Goal: Task Accomplishment & Management: Use online tool/utility

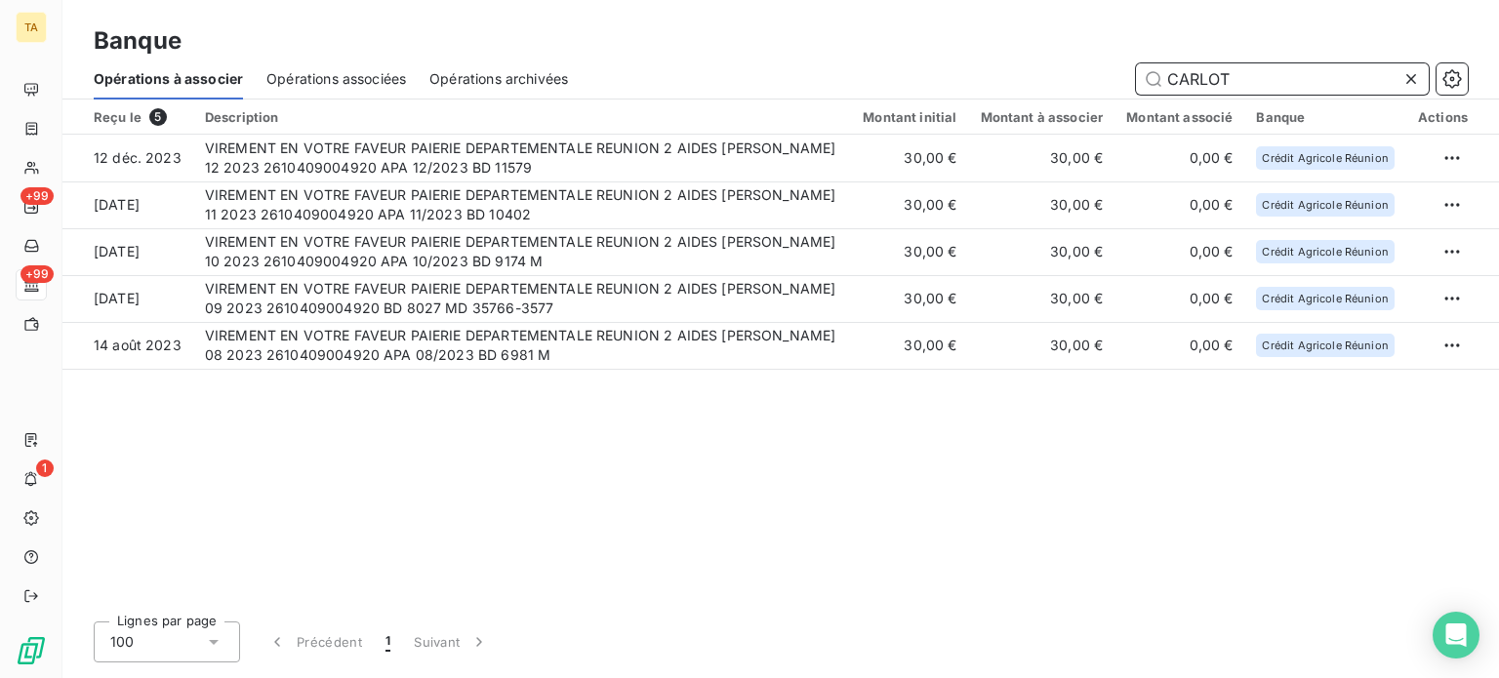
click at [342, 86] on span "Opérations associées" at bounding box center [336, 79] width 140 height 20
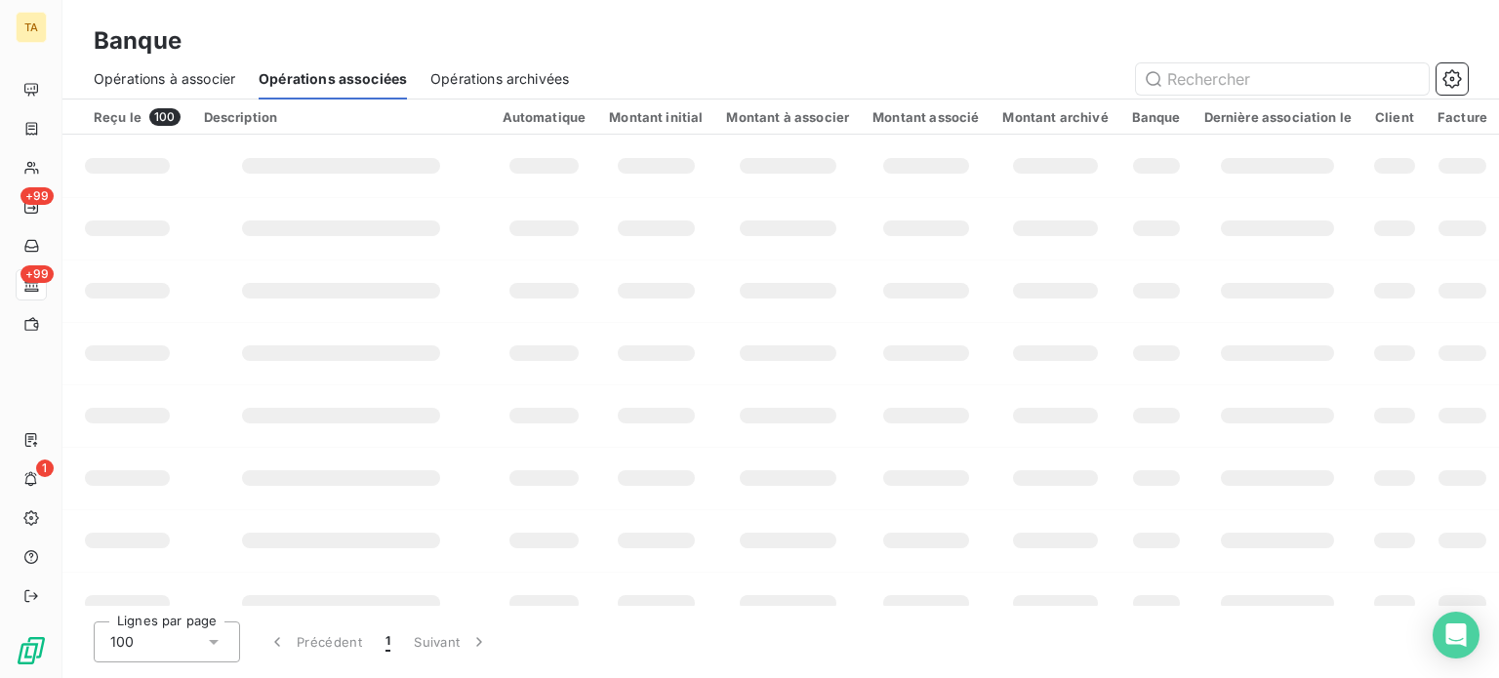
click at [317, 73] on span "Opérations associées" at bounding box center [333, 79] width 148 height 20
click at [1278, 77] on input "text" at bounding box center [1282, 78] width 293 height 31
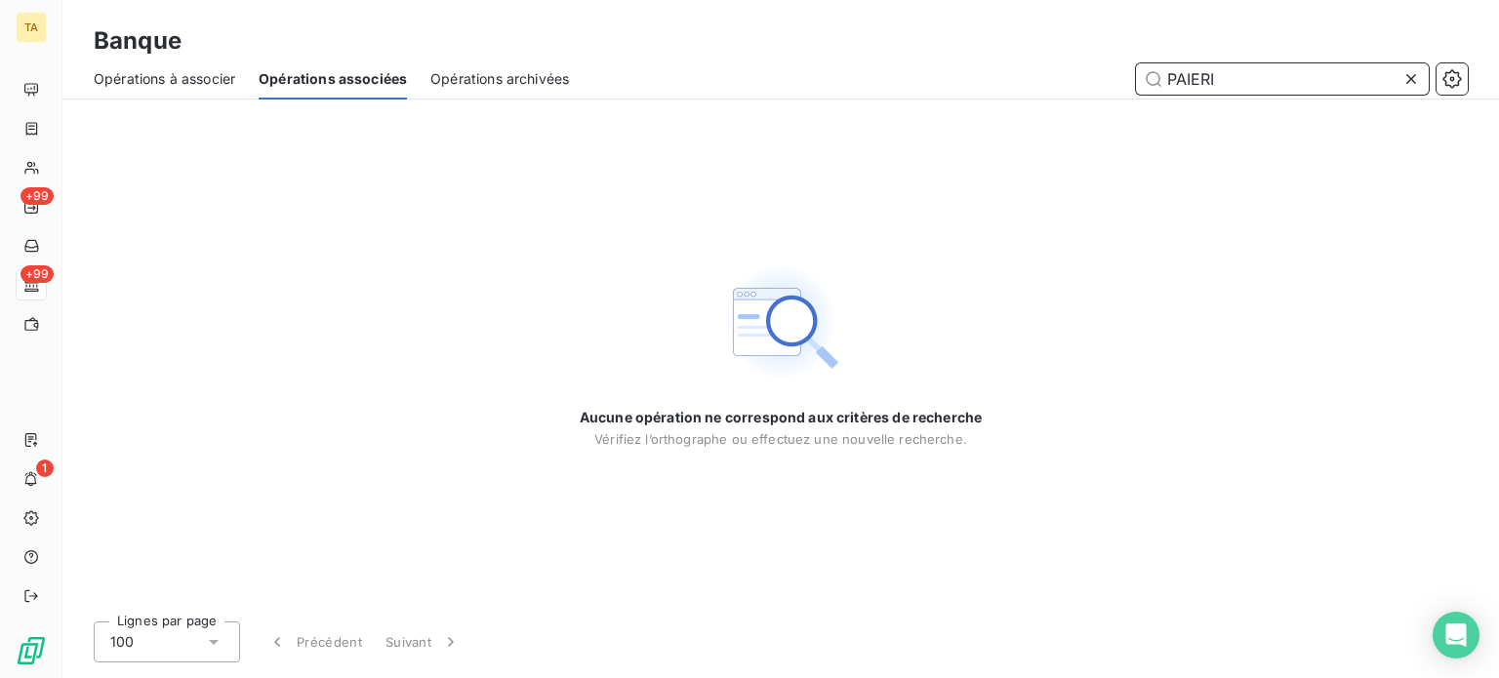
type input "PAIERIE"
click at [144, 78] on span "Opérations à associer" at bounding box center [164, 79] width 141 height 20
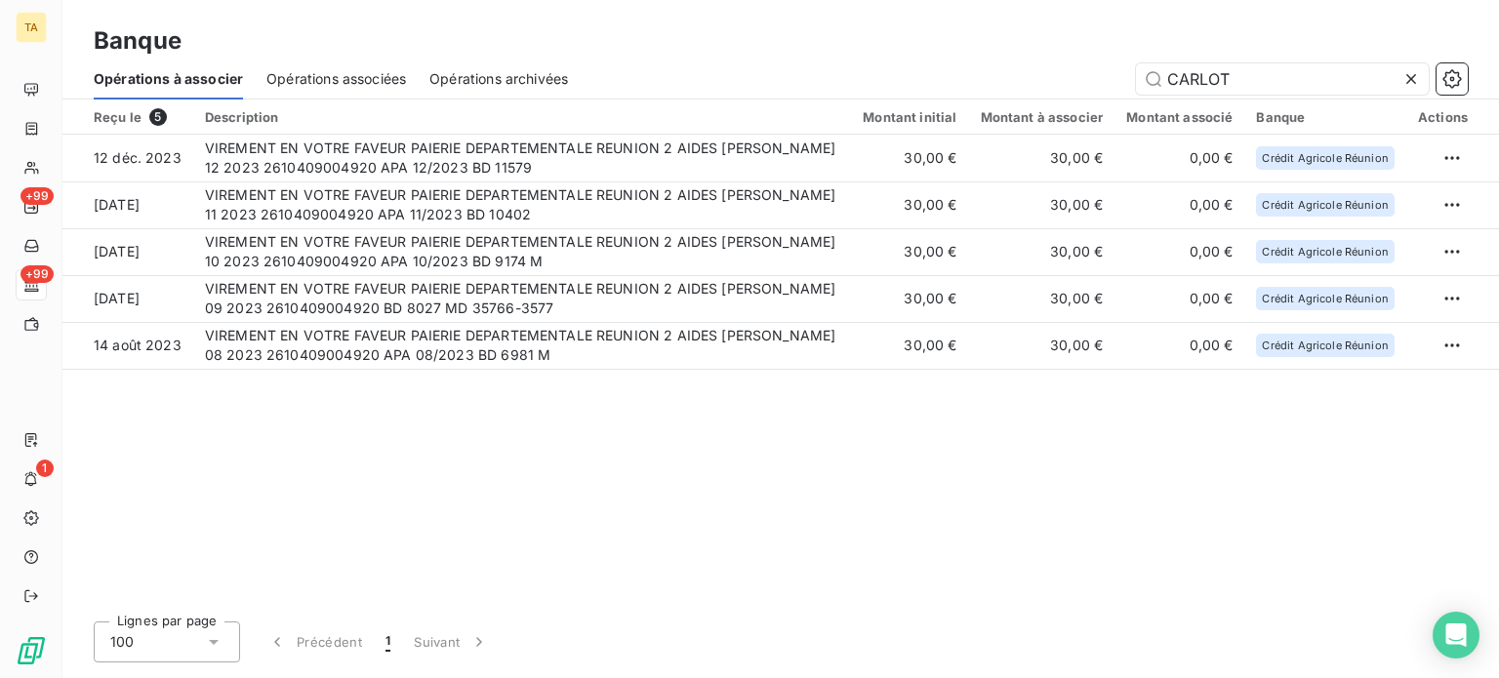
drag, startPoint x: 1260, startPoint y: 67, endPoint x: 1140, endPoint y: 102, distance: 125.1
click at [1140, 102] on section "Banque Opérations à associer Opérations associées Opérations archivées CARLOT R…" at bounding box center [780, 339] width 1436 height 678
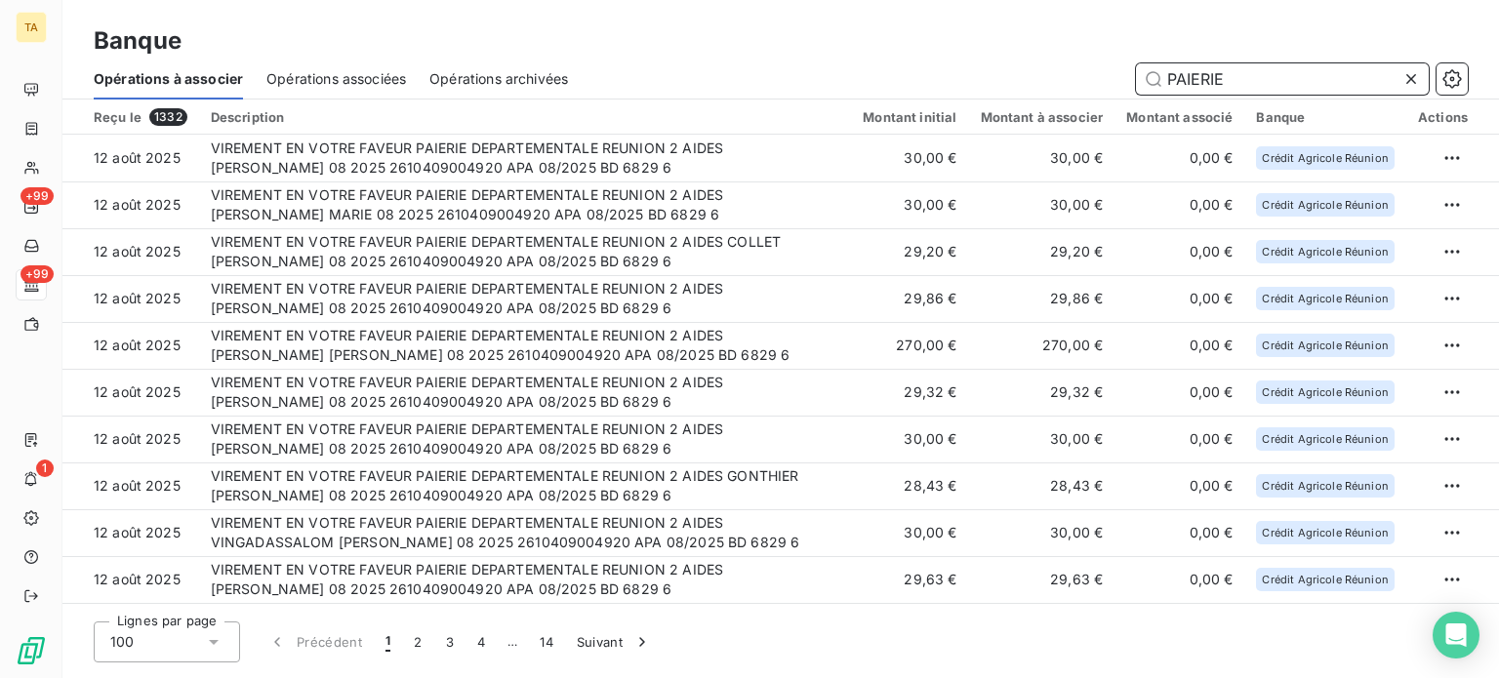
drag, startPoint x: 1246, startPoint y: 80, endPoint x: 1082, endPoint y: 89, distance: 164.2
click at [1082, 92] on div "PAIERIE" at bounding box center [1029, 78] width 876 height 31
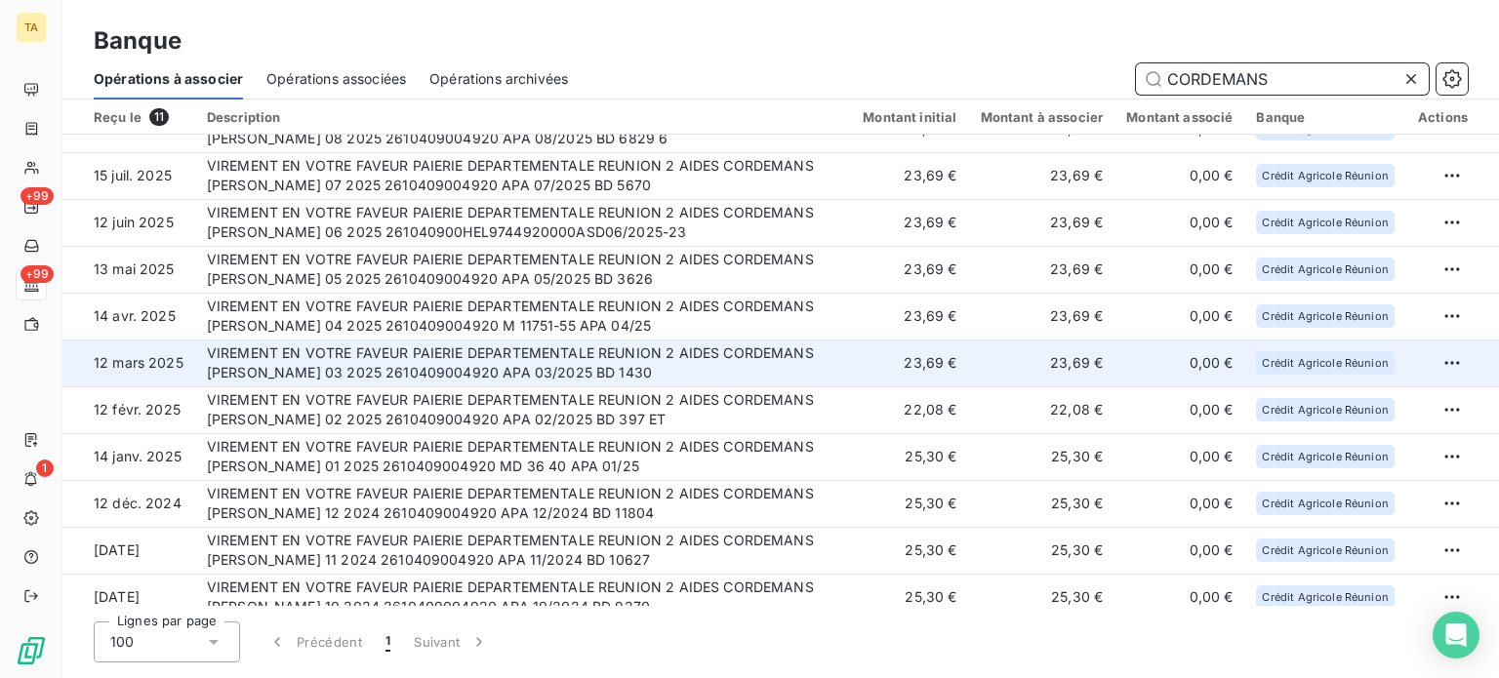
scroll to position [43, 0]
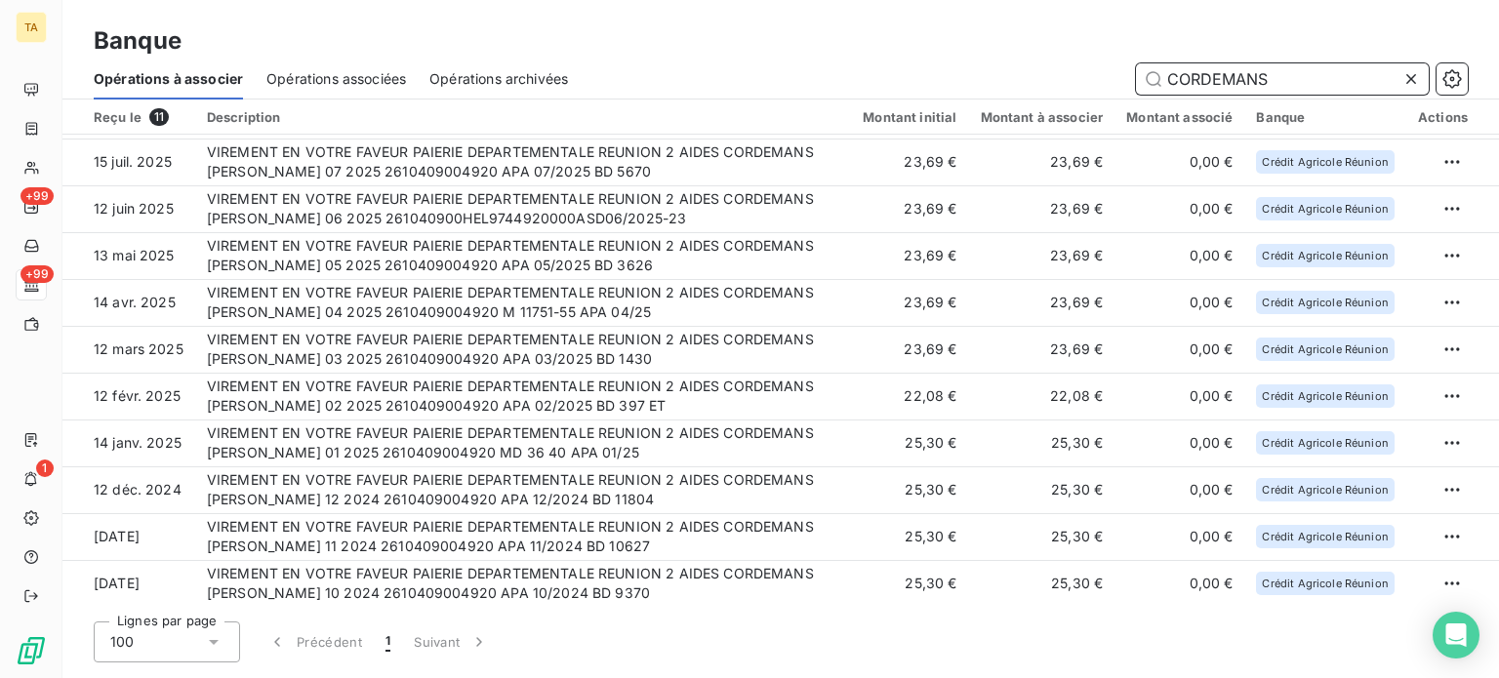
type input "CORDEMANS"
click at [295, 73] on span "Opérations associées" at bounding box center [336, 79] width 140 height 20
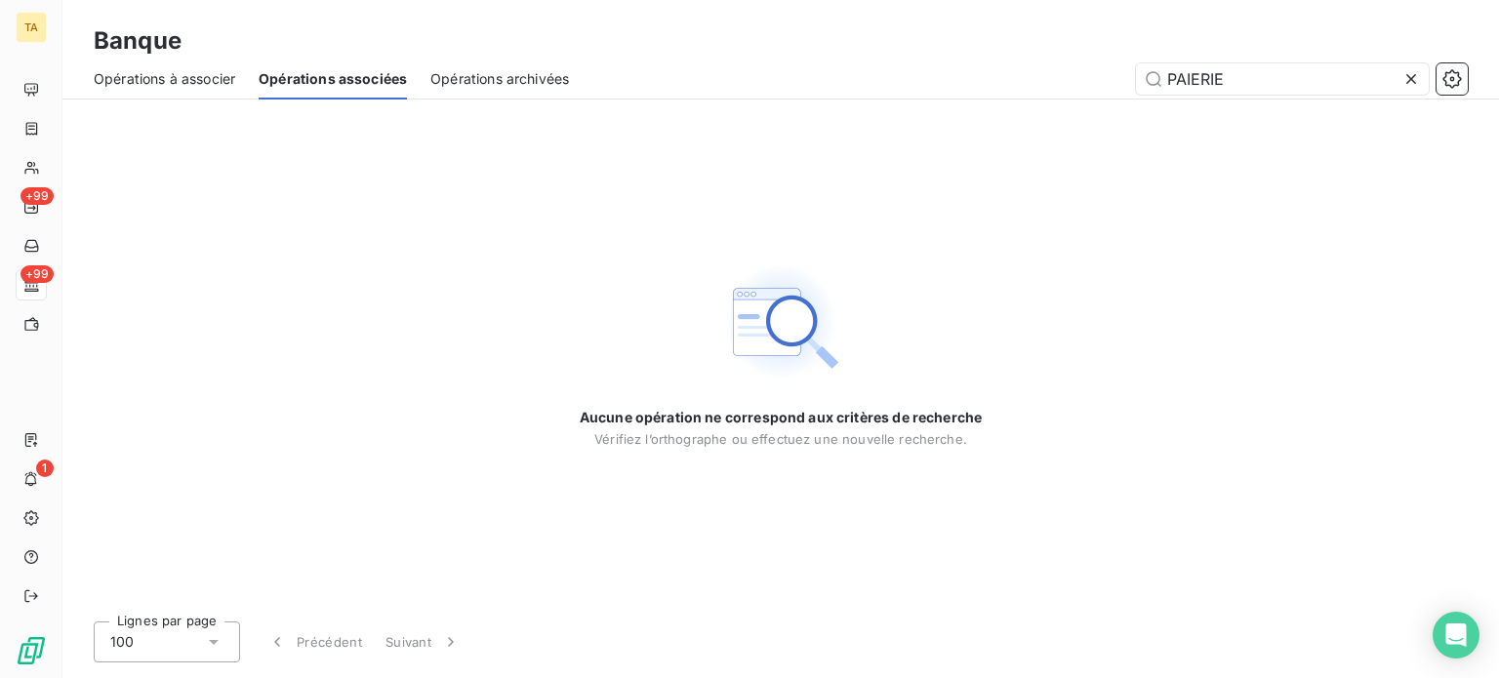
drag, startPoint x: 1268, startPoint y: 73, endPoint x: 1039, endPoint y: 97, distance: 229.5
click at [1044, 96] on div "Opérations à associer Opérations associées Opérations archivées PAIERIE" at bounding box center [780, 79] width 1436 height 41
type input "CORDEM"
click at [521, 71] on span "Opérations archivées" at bounding box center [499, 79] width 139 height 20
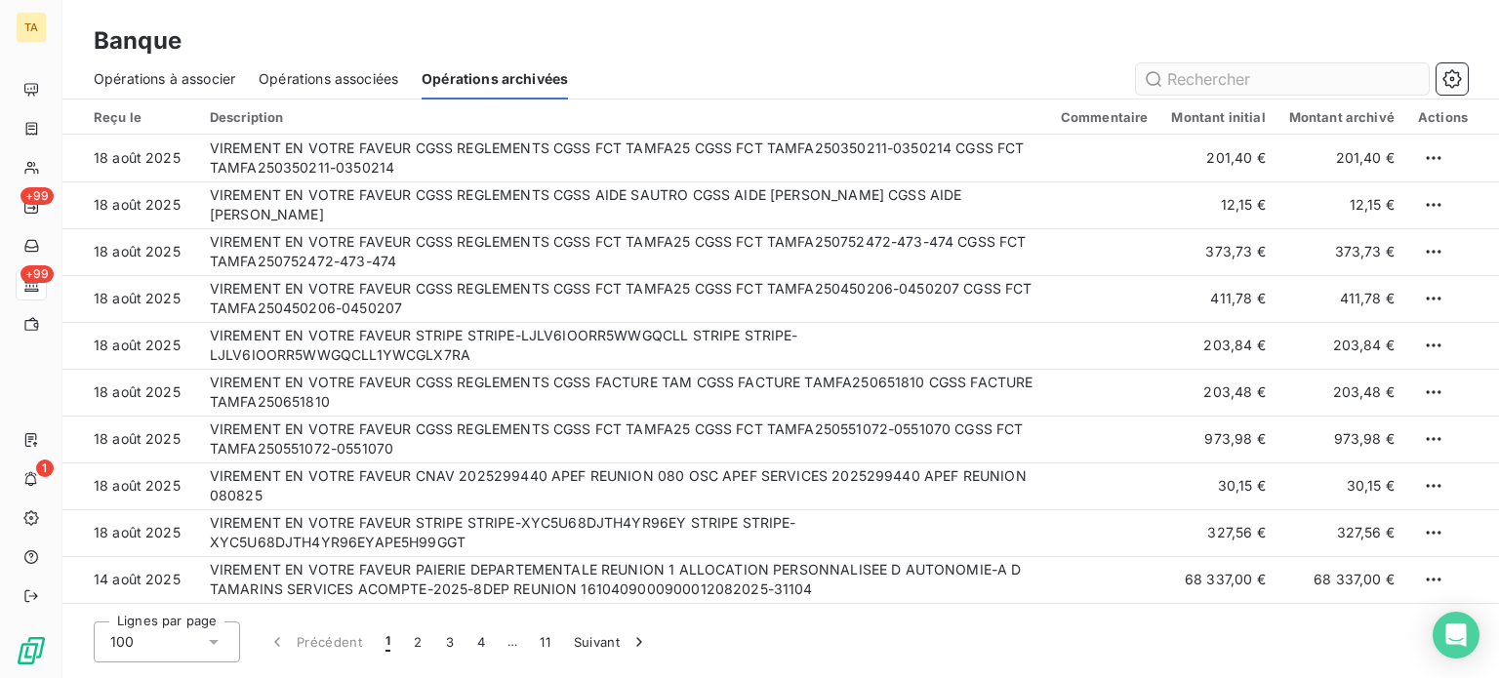
click at [1219, 71] on input "text" at bounding box center [1282, 78] width 293 height 31
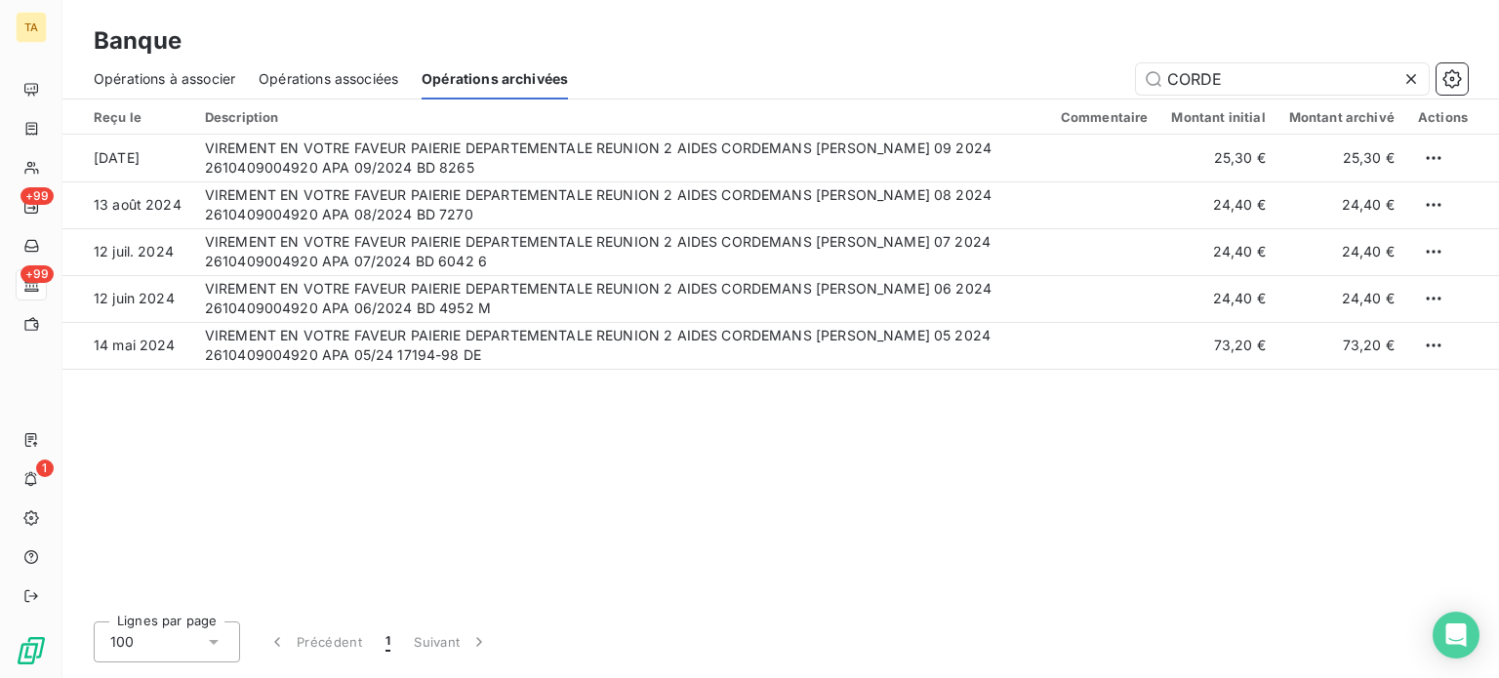
type input "CORDE"
